Goal: Find specific page/section: Find specific page/section

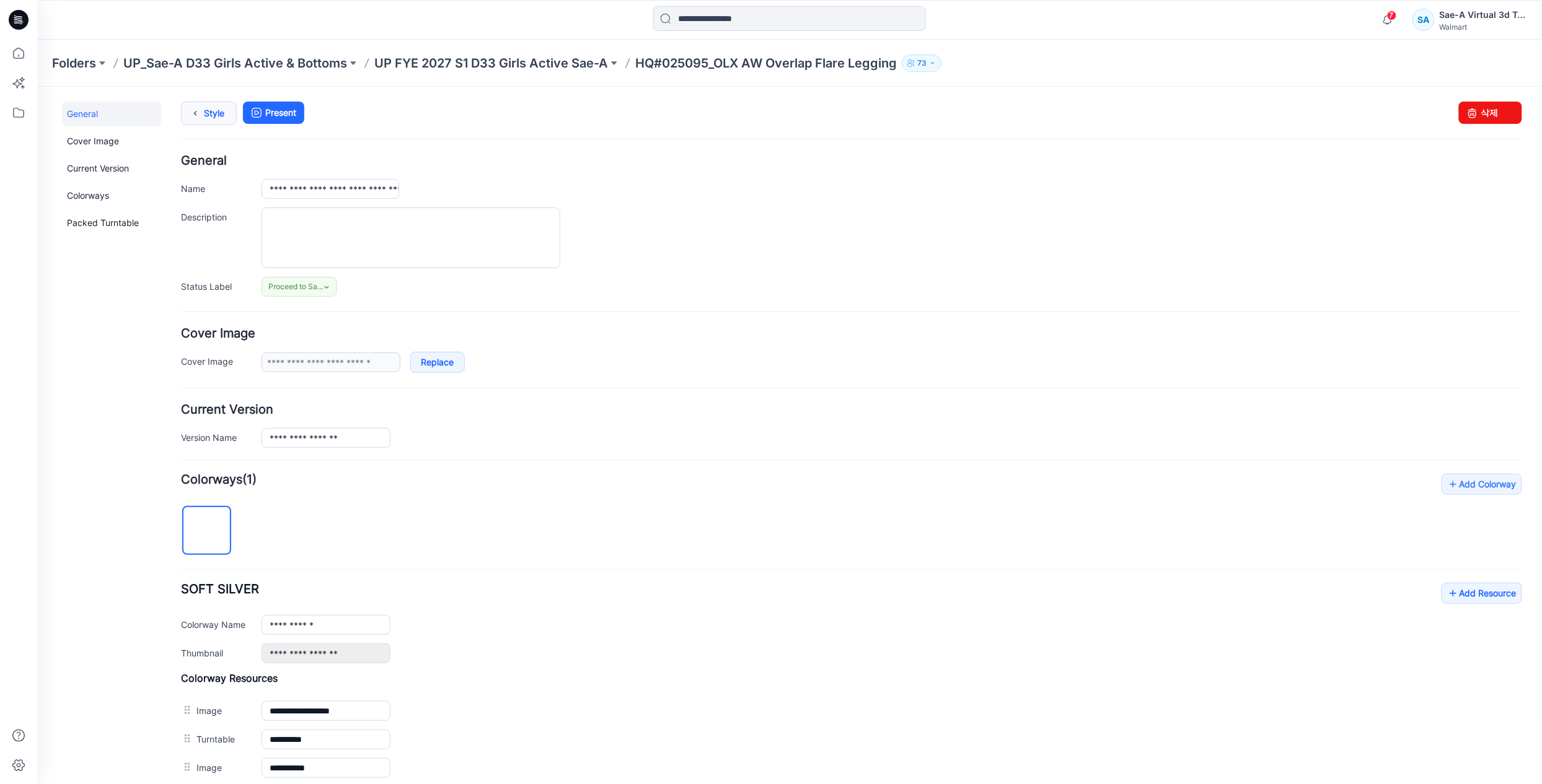
click at [217, 105] on link "Style" at bounding box center [208, 112] width 56 height 24
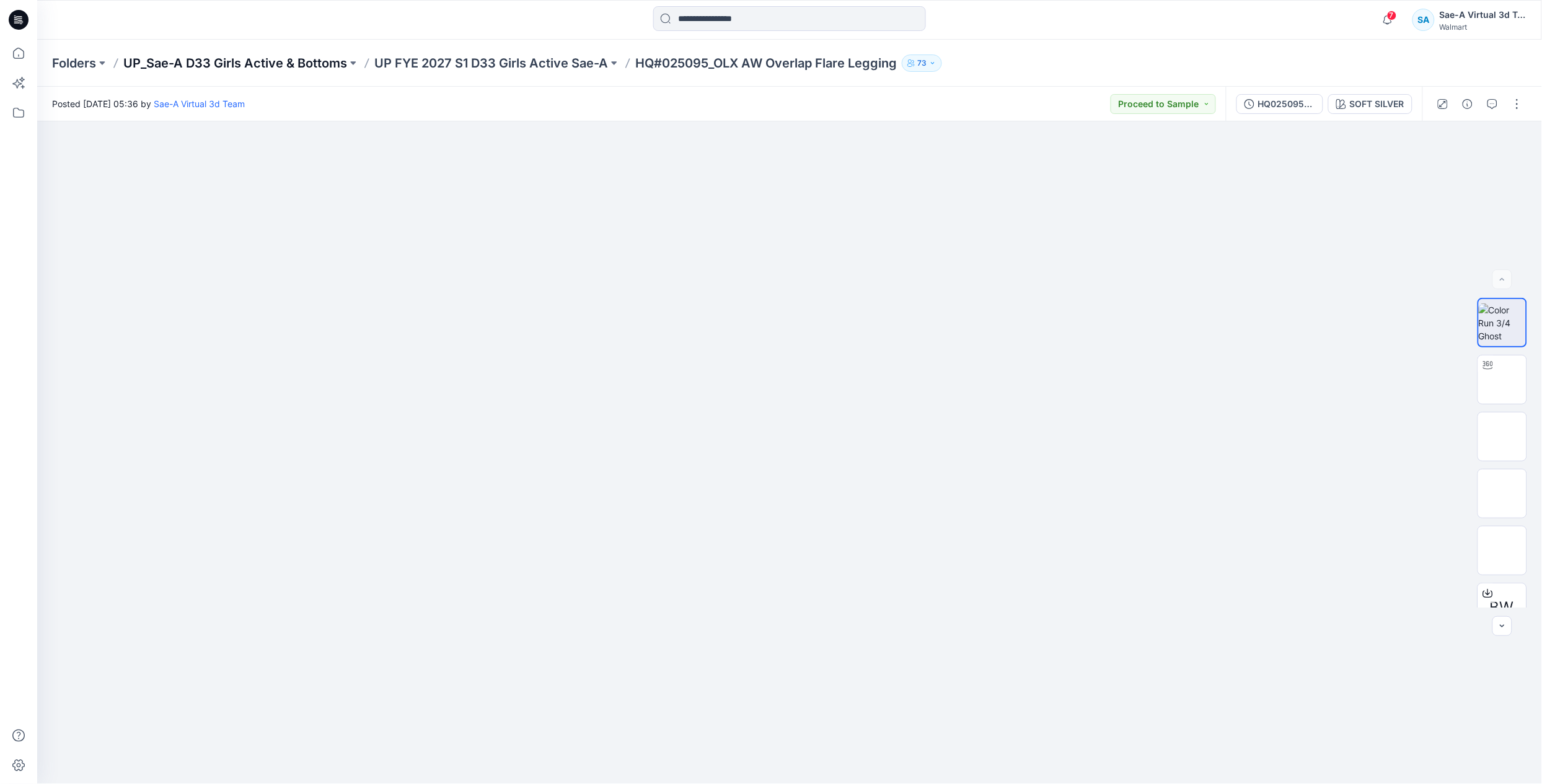
click at [264, 59] on p "UP_Sae-A D33 Girls Active & Bottoms" at bounding box center [235, 63] width 224 height 17
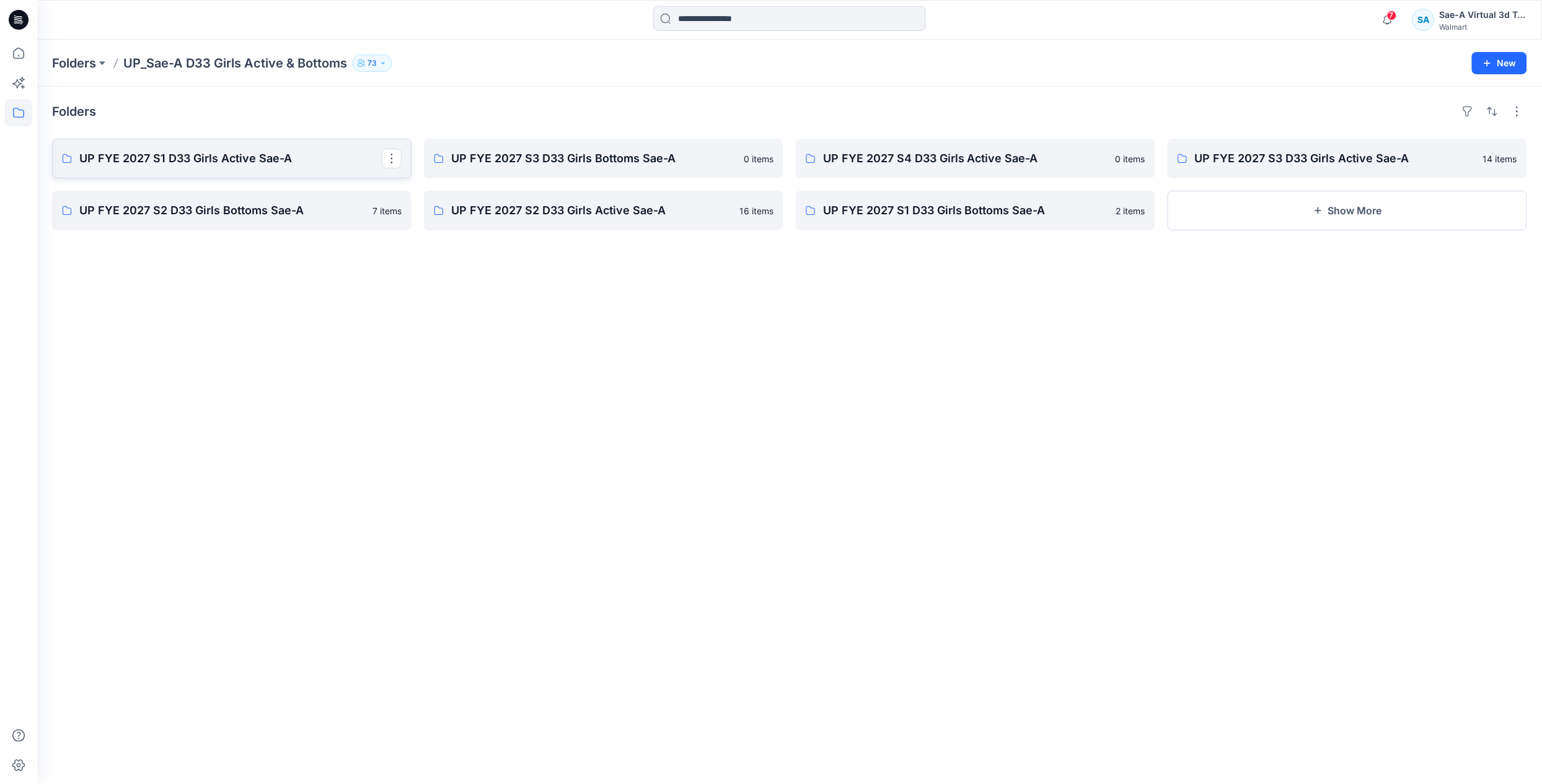
click at [209, 163] on p "UP FYE 2027 S1 D33 Girls Active Sae-A" at bounding box center [231, 159] width 303 height 17
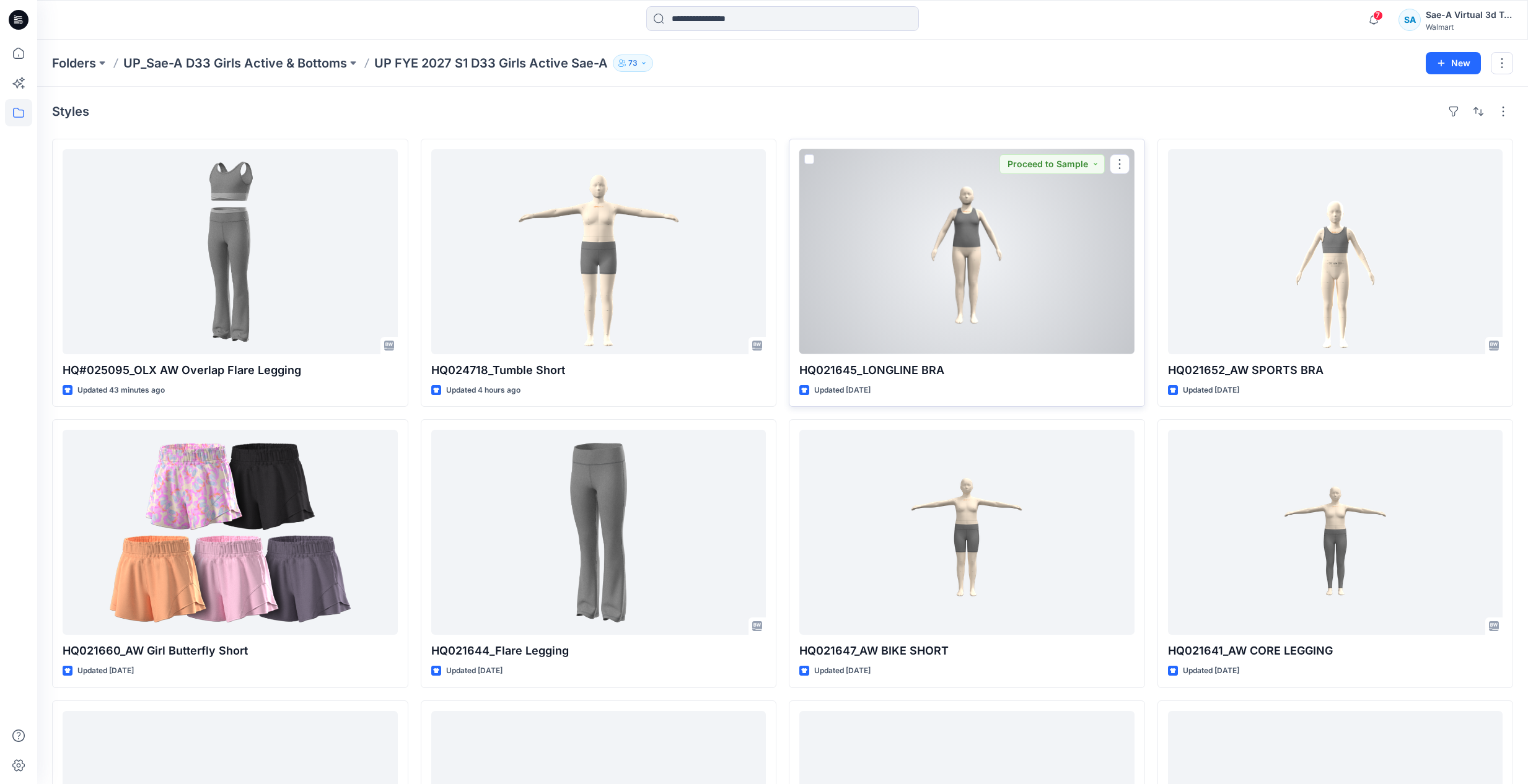
click at [1022, 288] on div at bounding box center [966, 251] width 335 height 205
